Goal: Navigation & Orientation: Find specific page/section

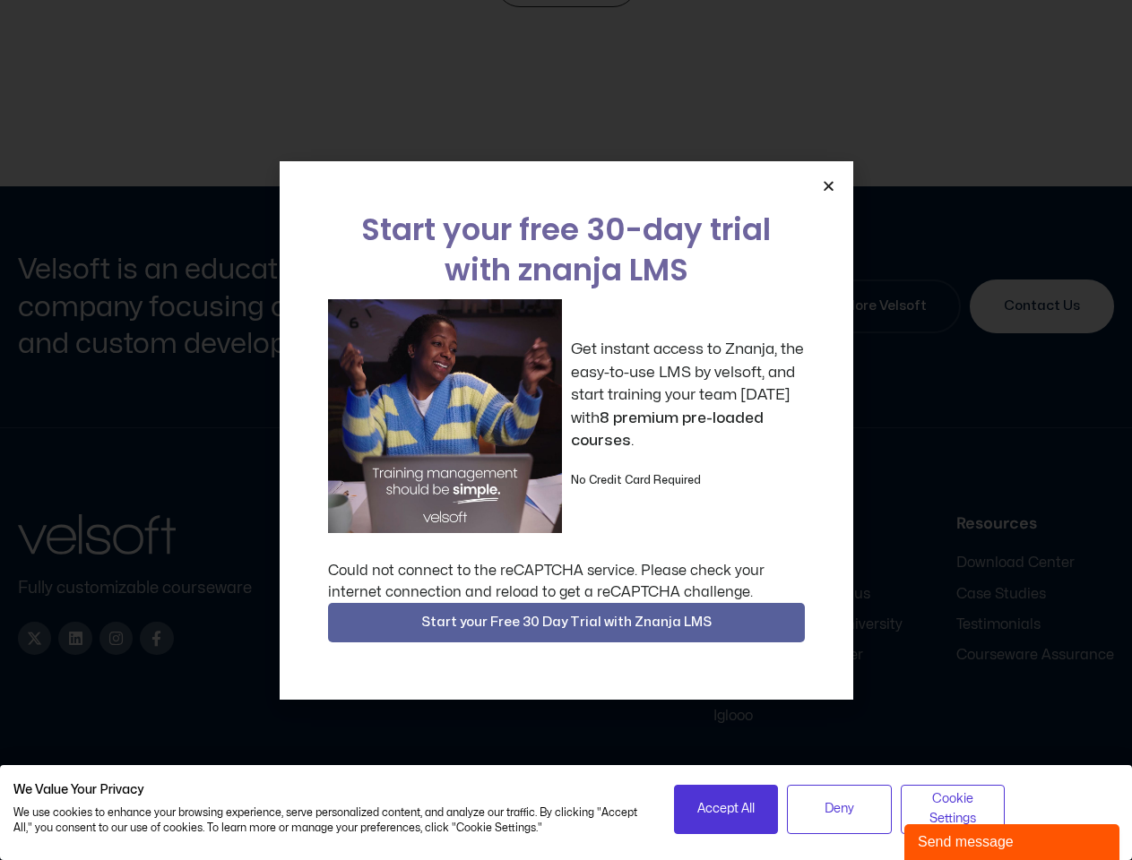
click at [565, 430] on div "Get instant access to Znanja, the easy-to-use LMS by velsoft, and start trainin…" at bounding box center [566, 416] width 477 height 234
click at [828, 185] on icon "Close" at bounding box center [828, 185] width 13 height 13
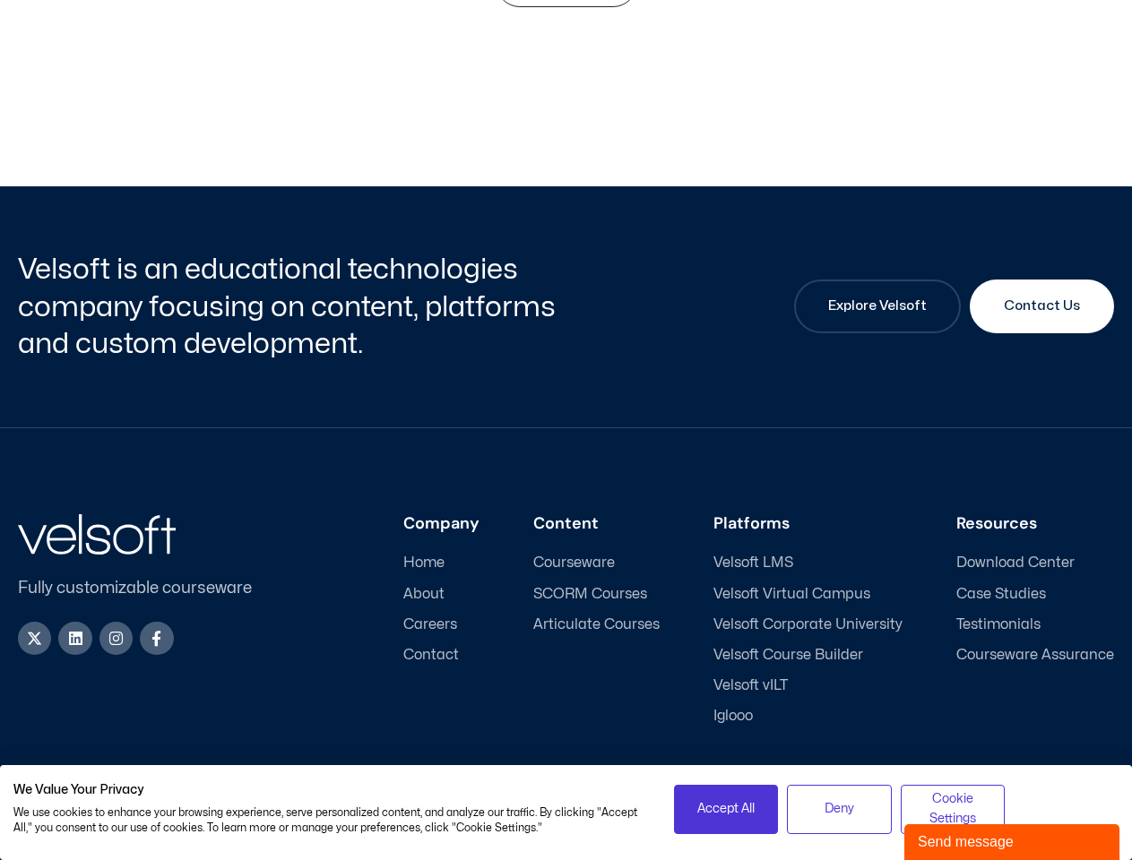
click at [566, 623] on div "Company Home About Careers Contact Content Courseware SCORM Courses Articulate …" at bounding box center [697, 619] width 832 height 211
click at [726, 809] on span "Accept All" at bounding box center [725, 809] width 57 height 20
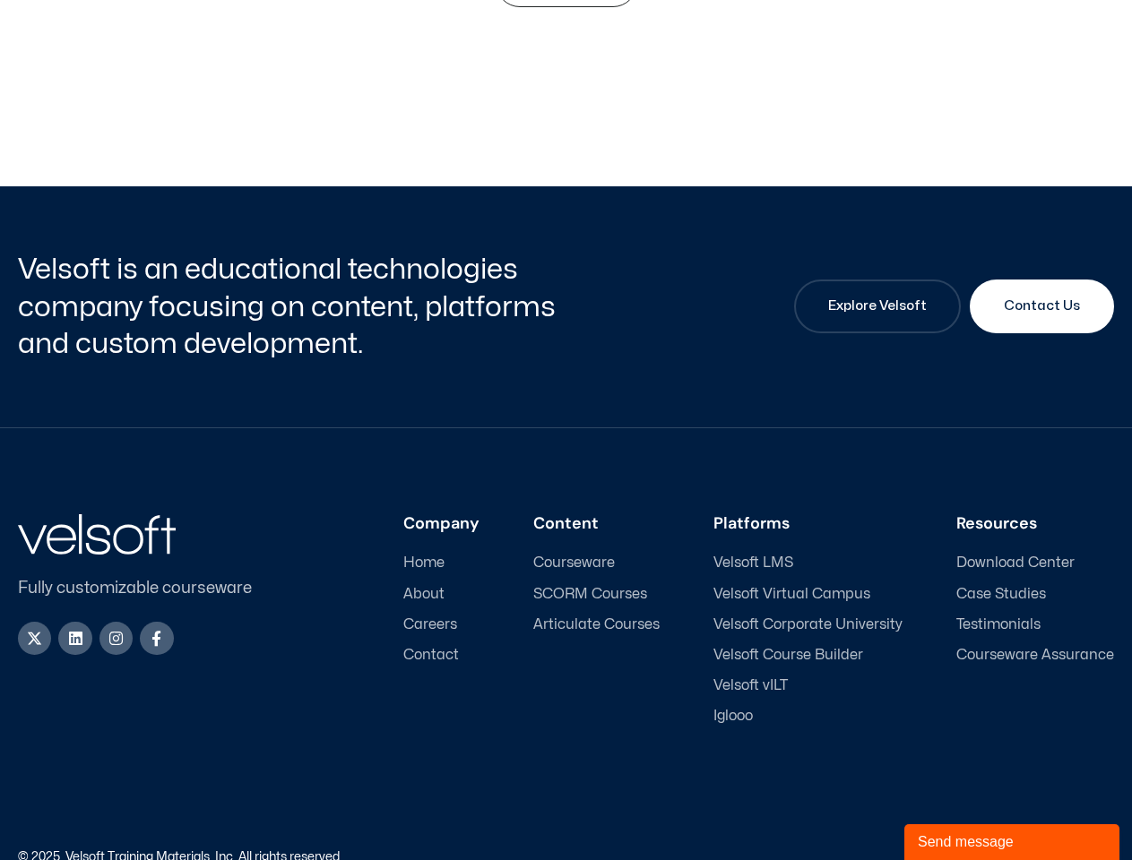
click at [839, 851] on div "Accessibility Policy | Privacy Policy" at bounding box center [840, 857] width 548 height 13
click at [952, 851] on link "Accessibility Policy" at bounding box center [960, 857] width 108 height 12
click at [1011, 842] on div "Send message" at bounding box center [1011, 842] width 188 height 22
